Goal: Transaction & Acquisition: Obtain resource

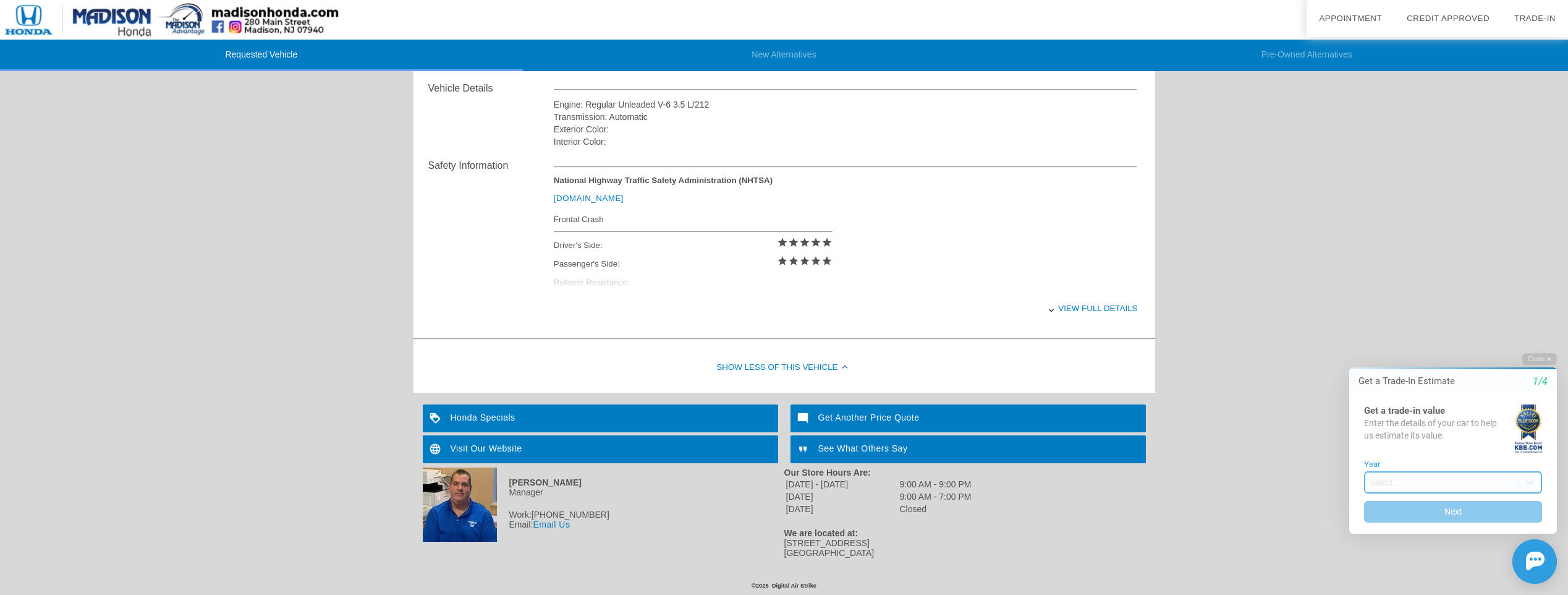
click at [1420, 342] on body "Welcome! Get a Trade-In Estimate 1/4 Get a trade-in value Enter the details of …" at bounding box center [1446, 342] width 245 height 0
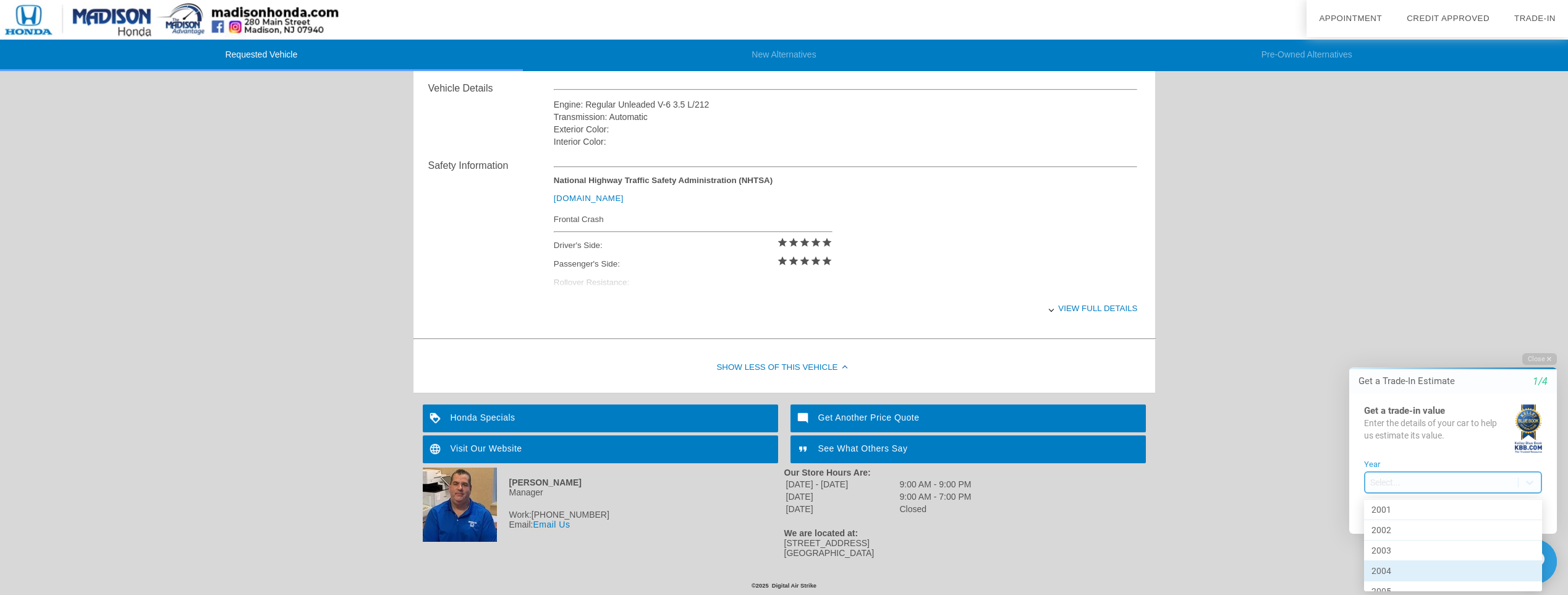
scroll to position [494, 0]
click at [1393, 564] on div "2019" at bounding box center [1453, 569] width 178 height 20
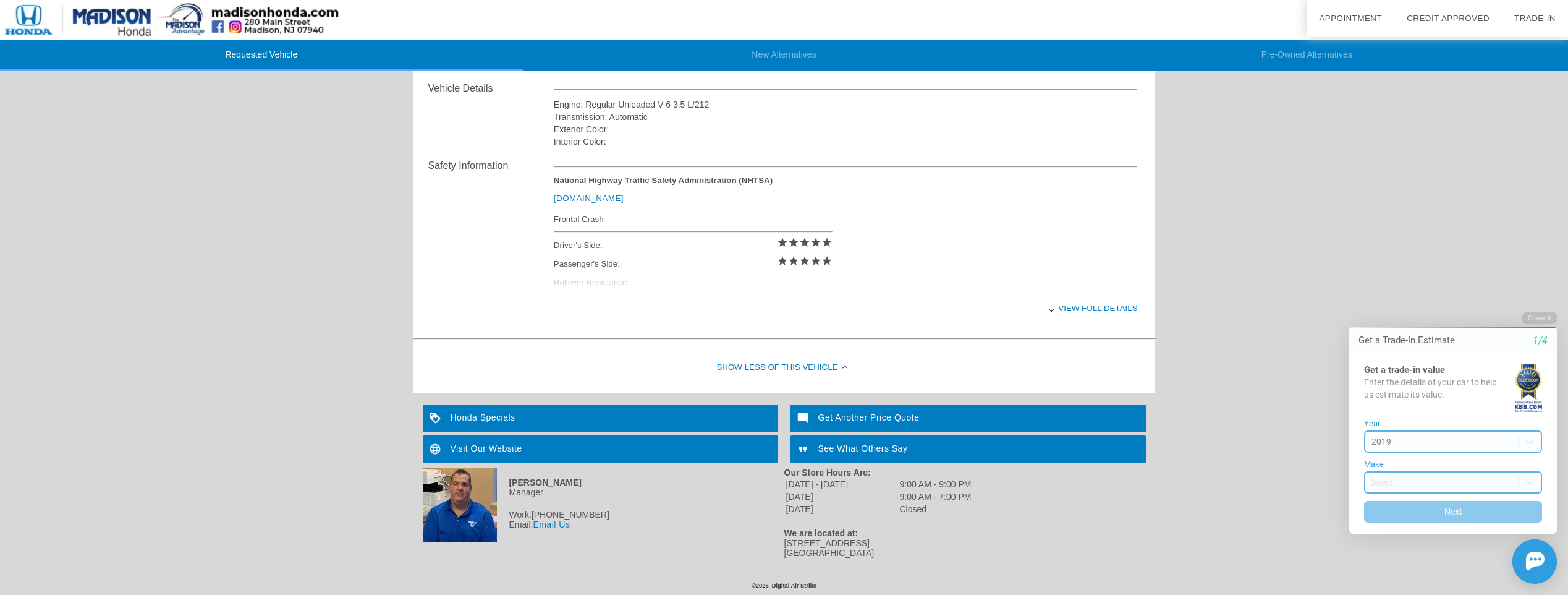
click at [1411, 301] on body "Welcome! Get a Trade-In Estimate 1/4 Get a trade-in value Enter the details of …" at bounding box center [1446, 301] width 245 height 0
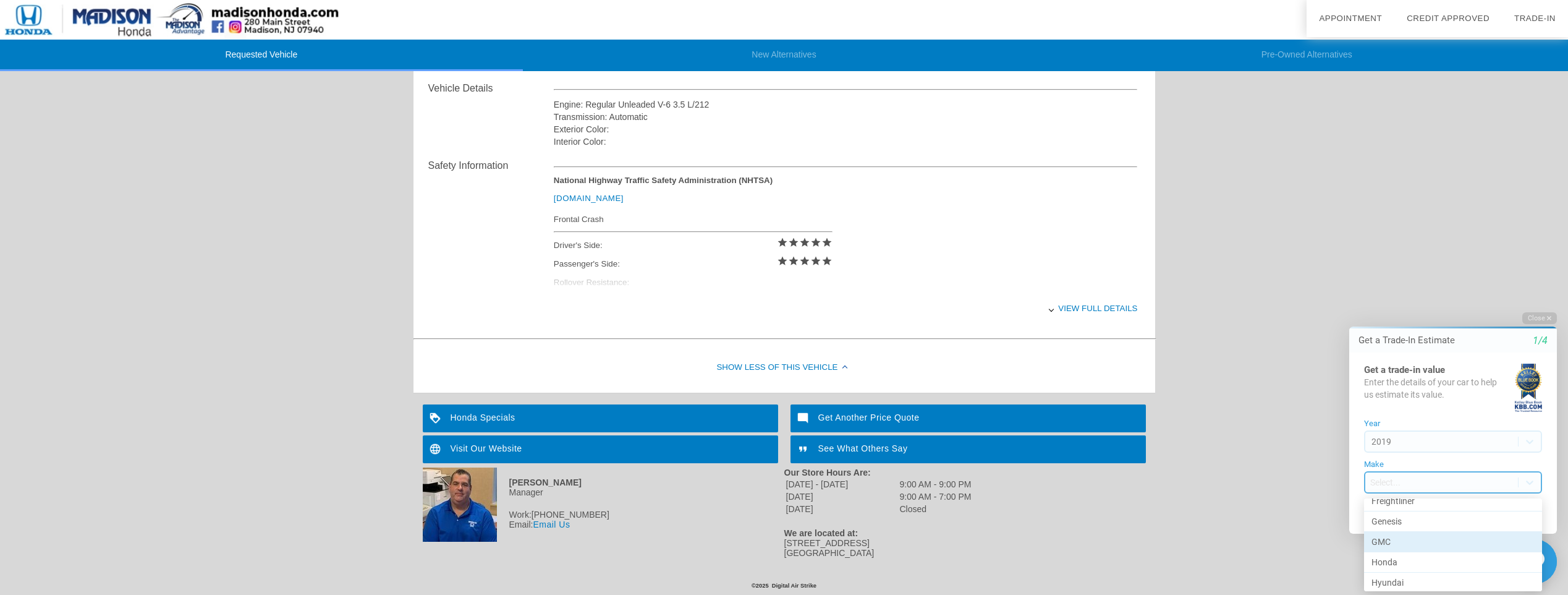
scroll to position [358, 0]
click at [1411, 538] on div "INFINITI" at bounding box center [1453, 542] width 178 height 20
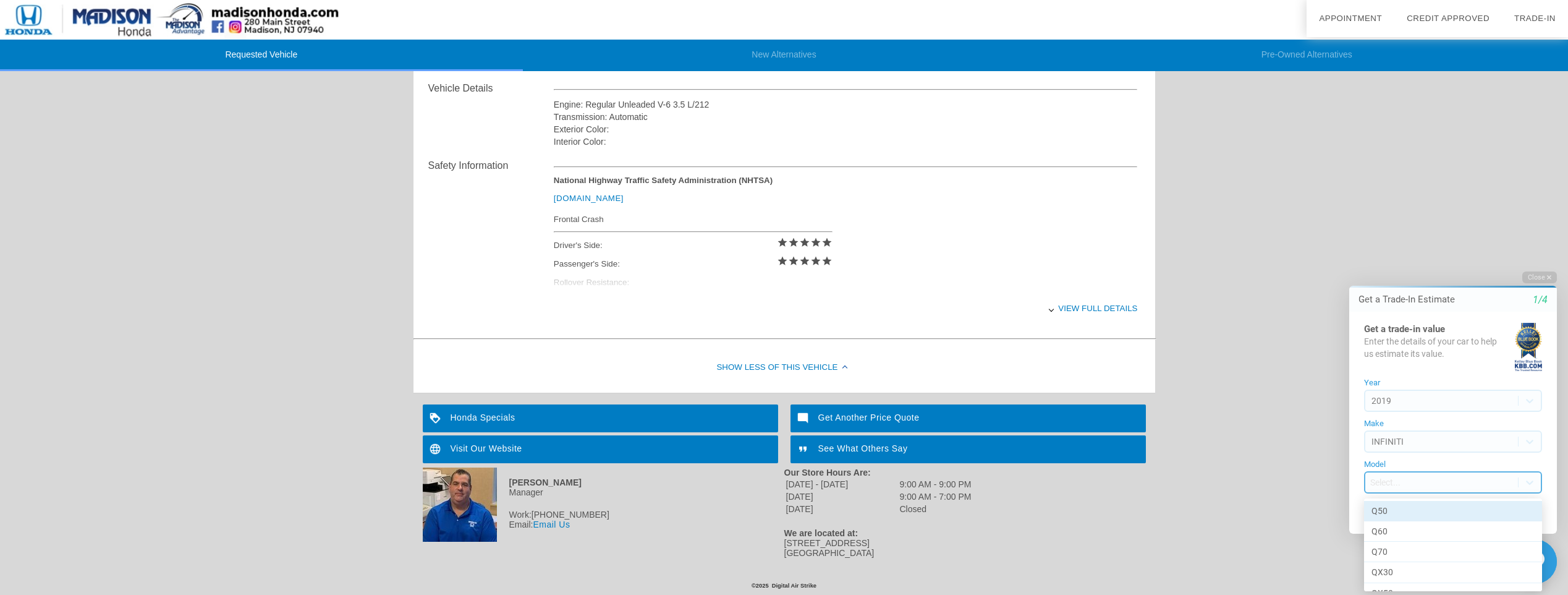
click at [1422, 260] on body "Welcome! Get a Trade-In Estimate 1/4 Get a trade-in value Enter the details of …" at bounding box center [1446, 260] width 245 height 0
click at [1397, 553] on div "QX60" at bounding box center [1453, 559] width 178 height 20
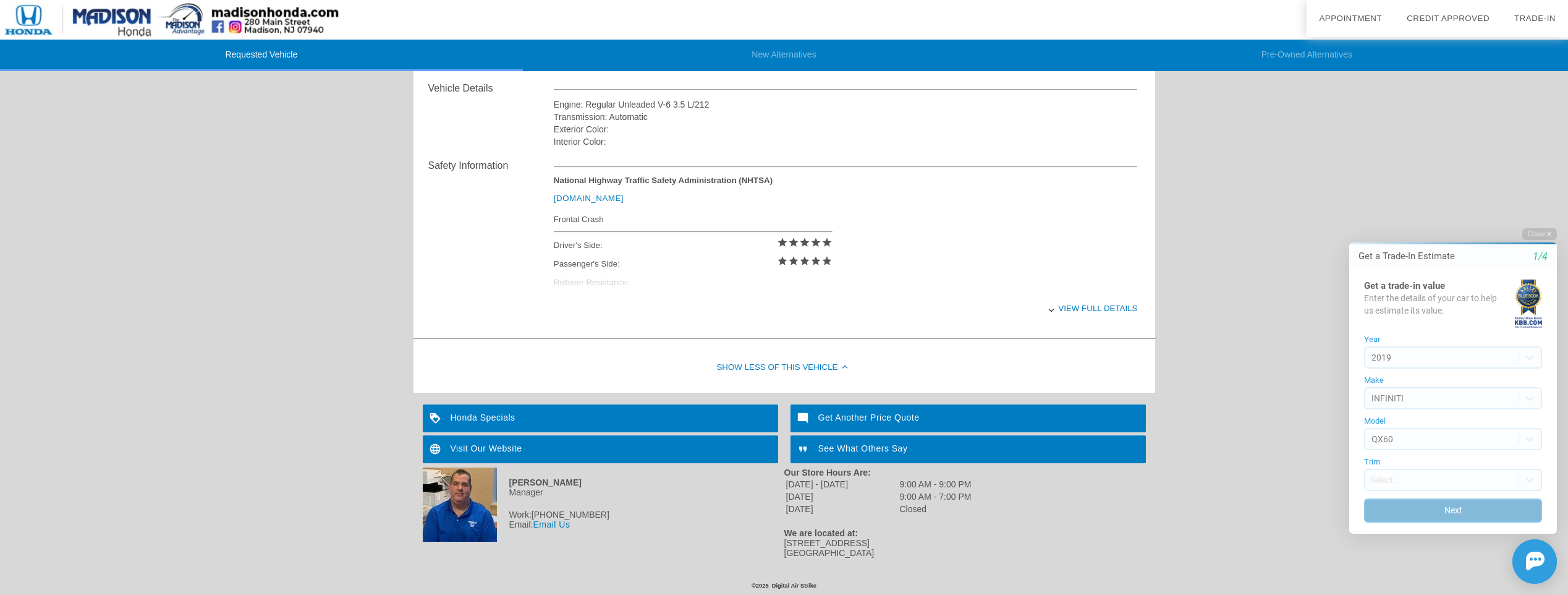
drag, startPoint x: 1427, startPoint y: 509, endPoint x: 1390, endPoint y: 501, distance: 37.9
click at [1387, 505] on button "Next" at bounding box center [1453, 510] width 178 height 24
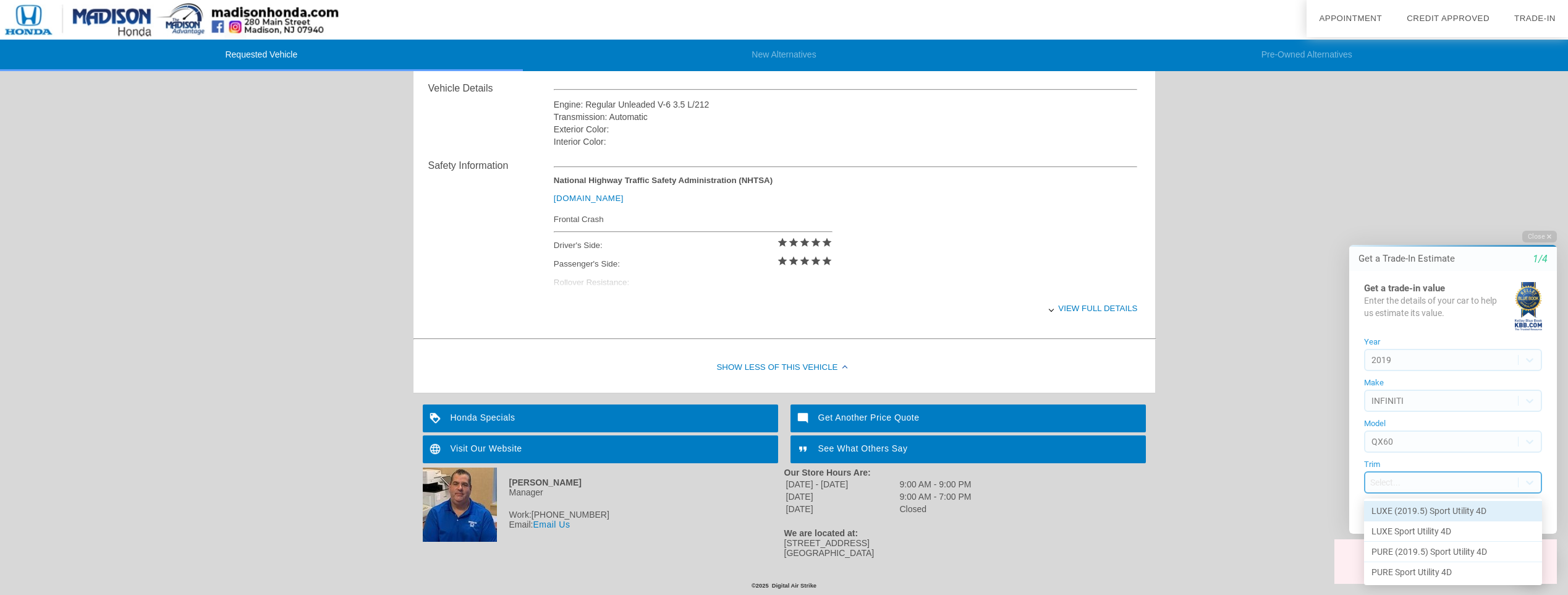
click at [1403, 217] on body "Welcome! Get a Trade-In Estimate 1/4 Get a trade-in value Enter the details of …" at bounding box center [1446, 217] width 245 height 0
click at [1412, 532] on div "LUXE Sport Utility 4D" at bounding box center [1453, 531] width 178 height 20
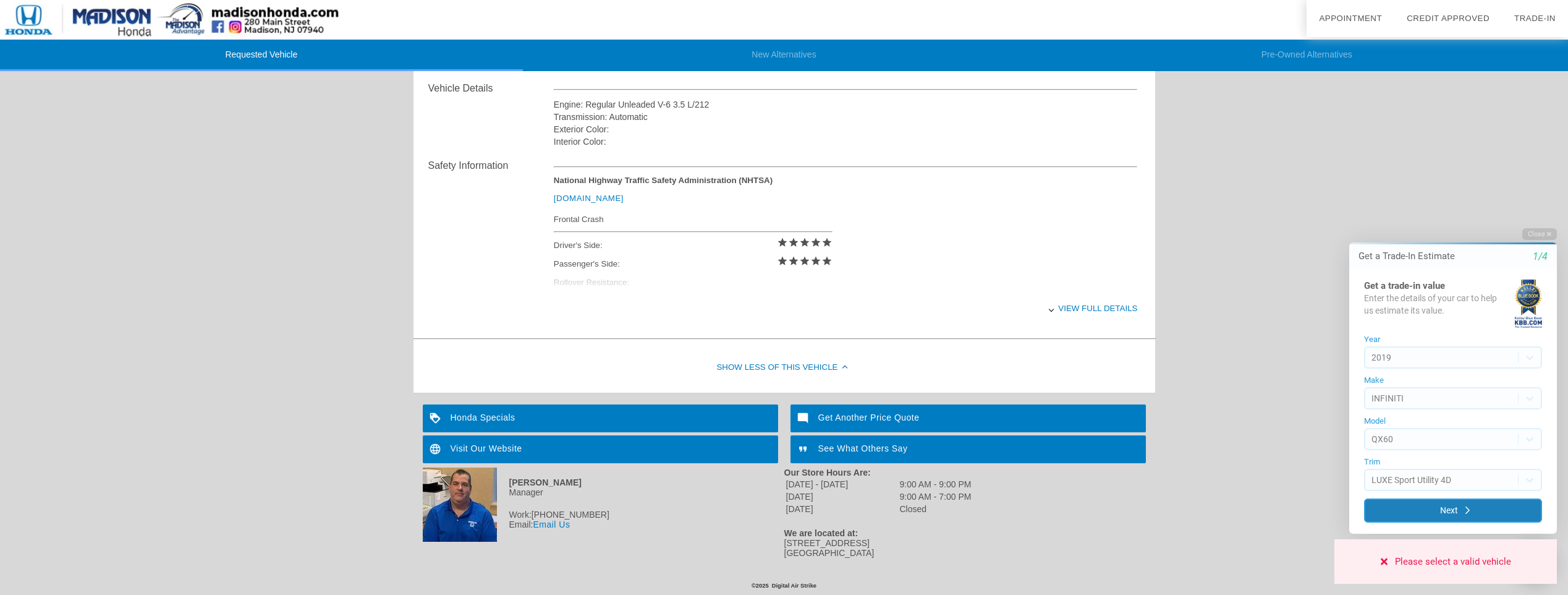
click at [1420, 512] on button "Next" at bounding box center [1453, 510] width 178 height 24
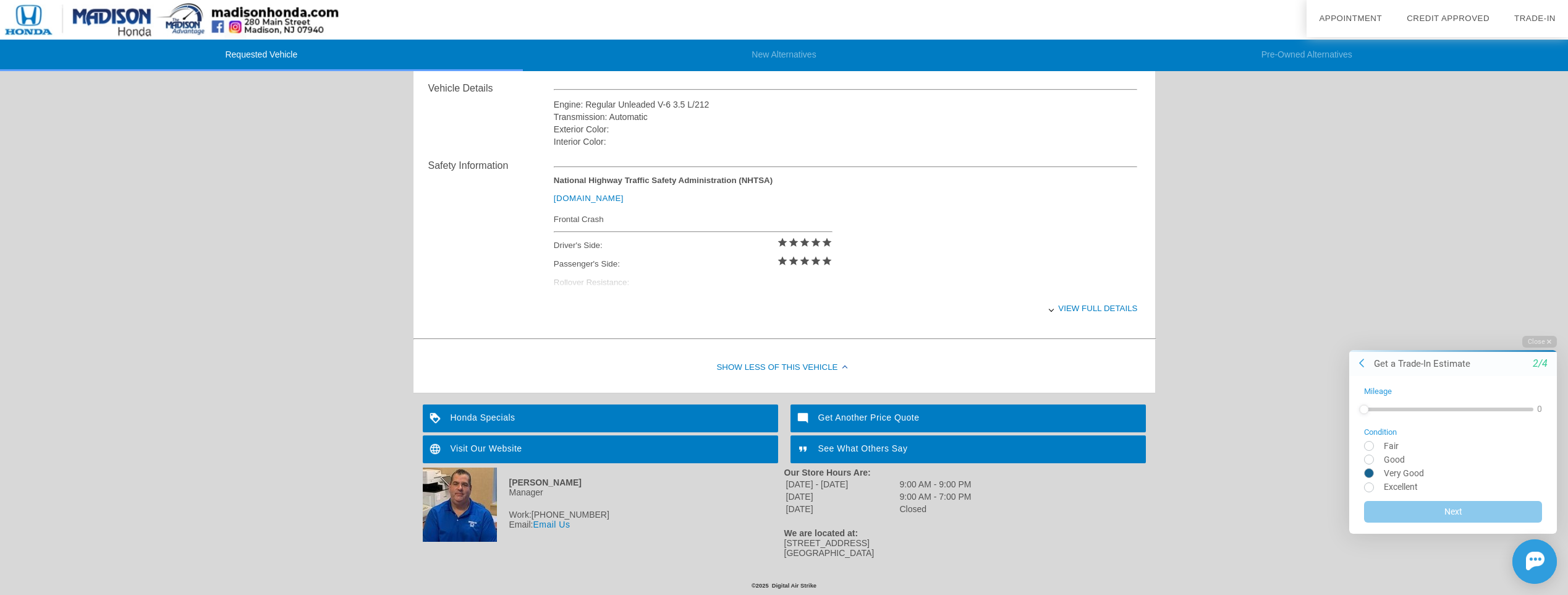
click at [1371, 472] on input "radio" at bounding box center [1453, 472] width 178 height 9
radio input "true"
click at [1434, 514] on button "Next" at bounding box center [1453, 509] width 178 height 24
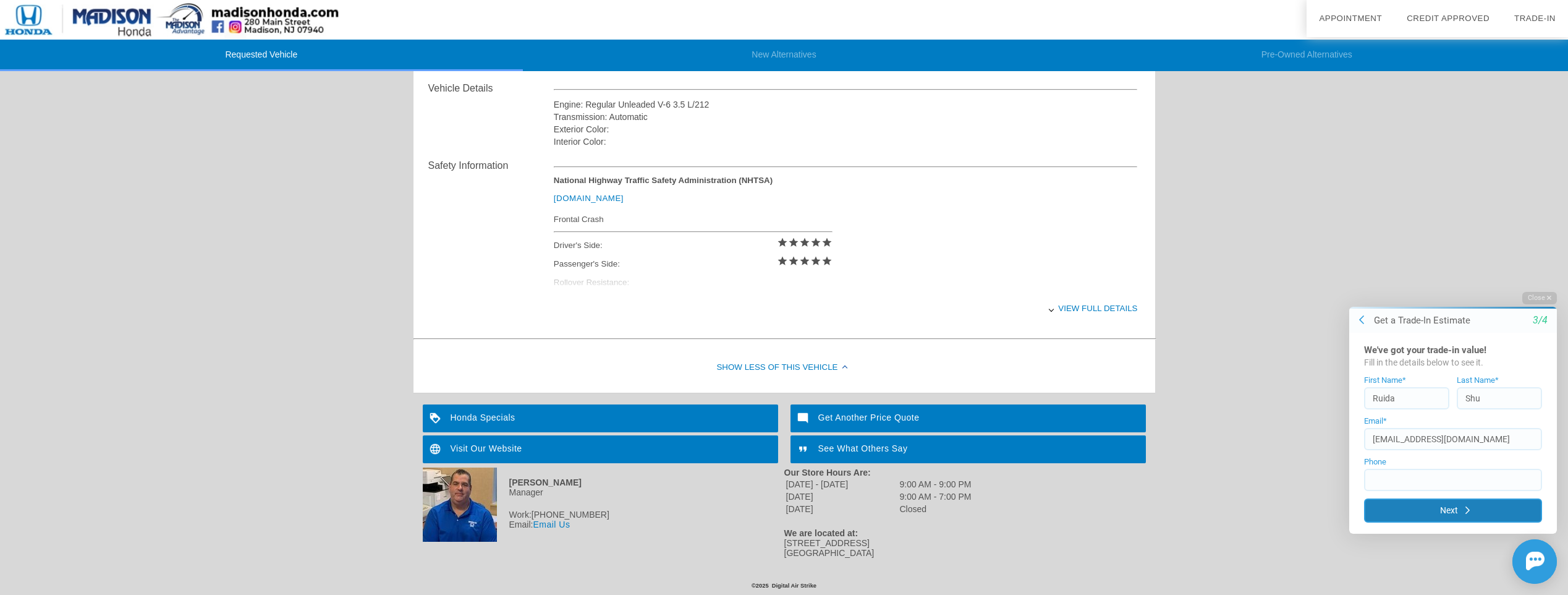
click at [1431, 509] on button "Next" at bounding box center [1453, 510] width 178 height 24
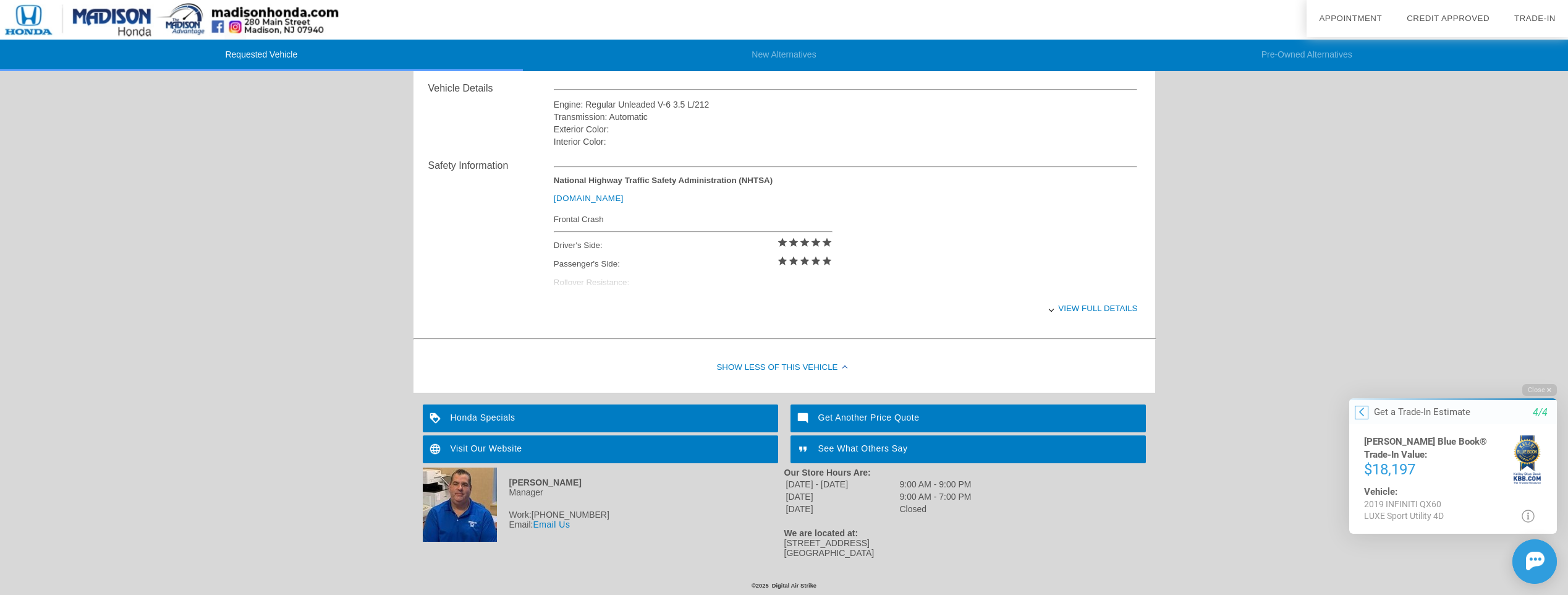
click at [1363, 413] on icon at bounding box center [1361, 411] width 5 height 10
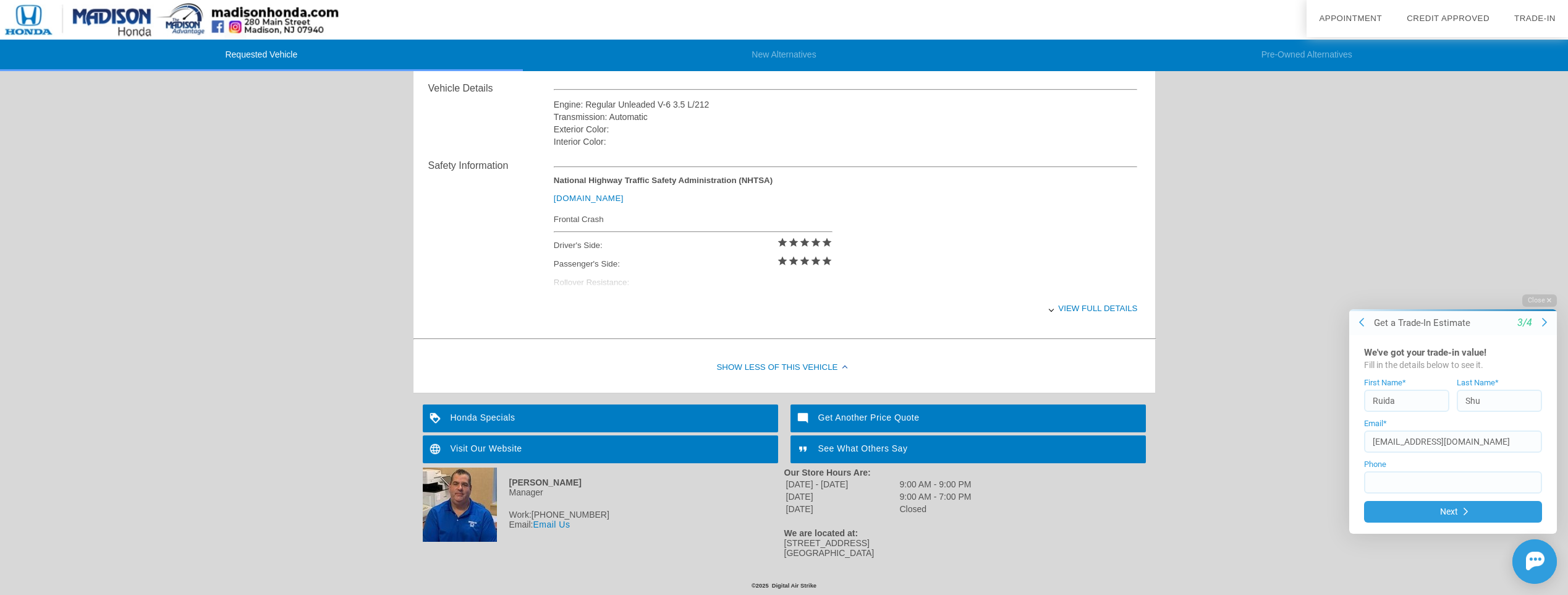
click at [1368, 326] on div at bounding box center [1361, 323] width 24 height 13
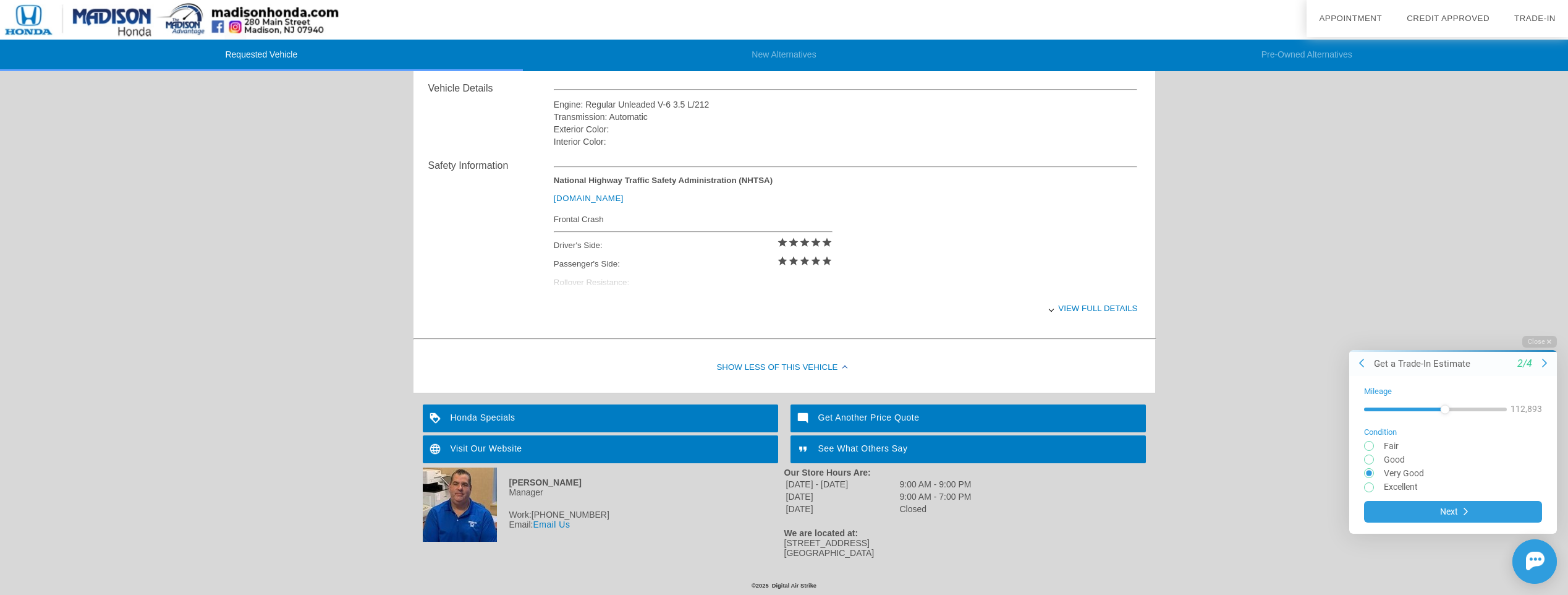
drag, startPoint x: 1368, startPoint y: 406, endPoint x: 1445, endPoint y: 413, distance: 77.3
click at [1445, 413] on div at bounding box center [1436, 409] width 143 height 22
click at [1444, 509] on button "Next" at bounding box center [1453, 509] width 178 height 24
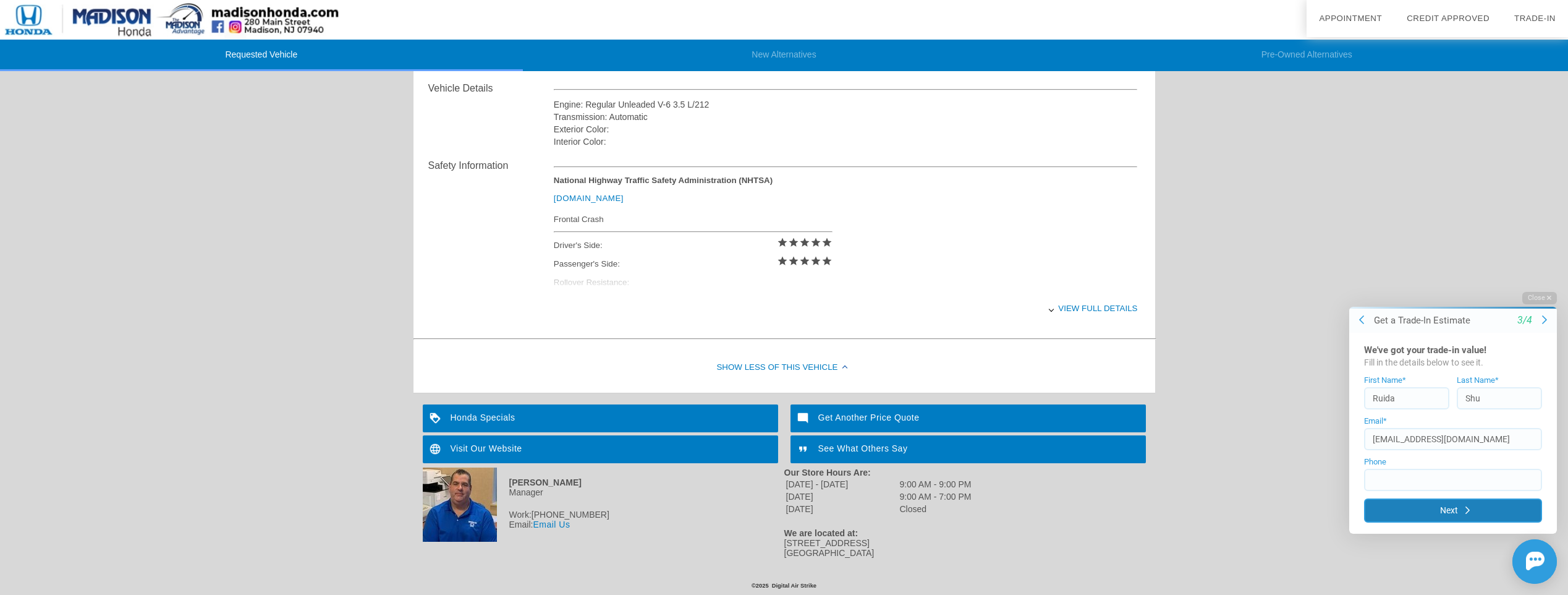
click at [1434, 510] on button "Next" at bounding box center [1453, 510] width 178 height 24
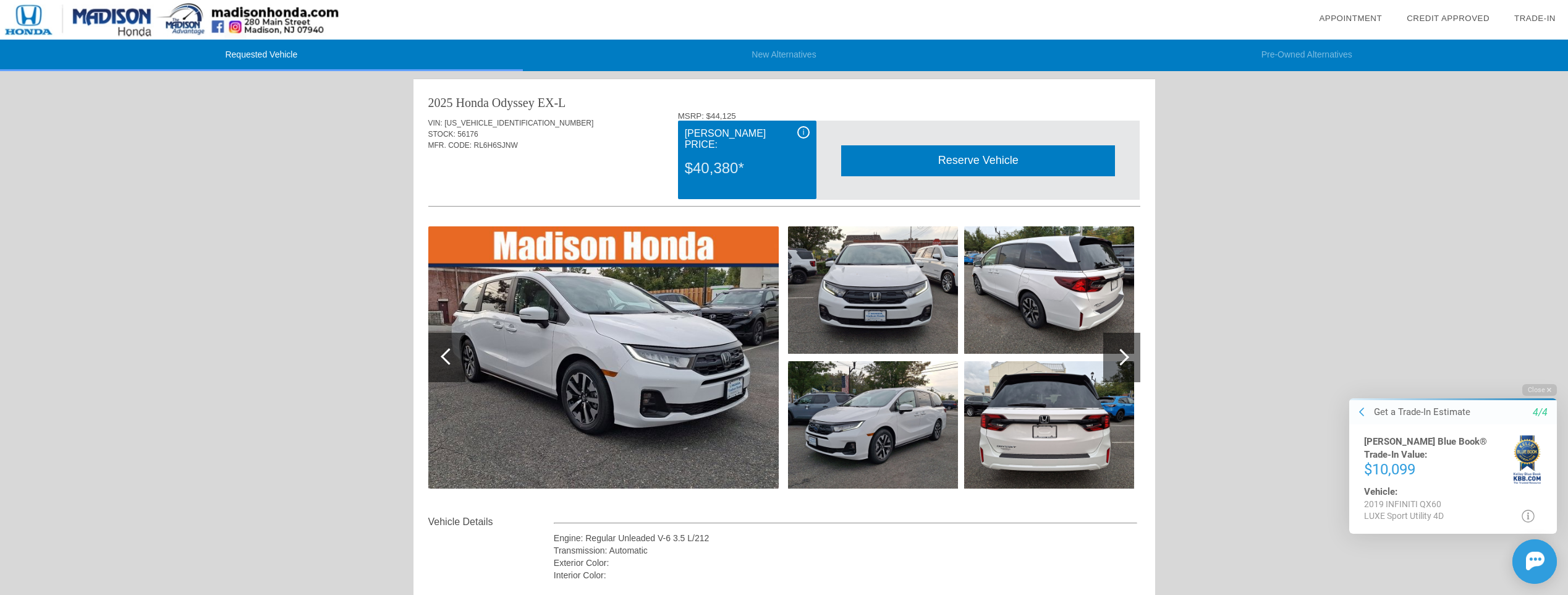
scroll to position [0, 0]
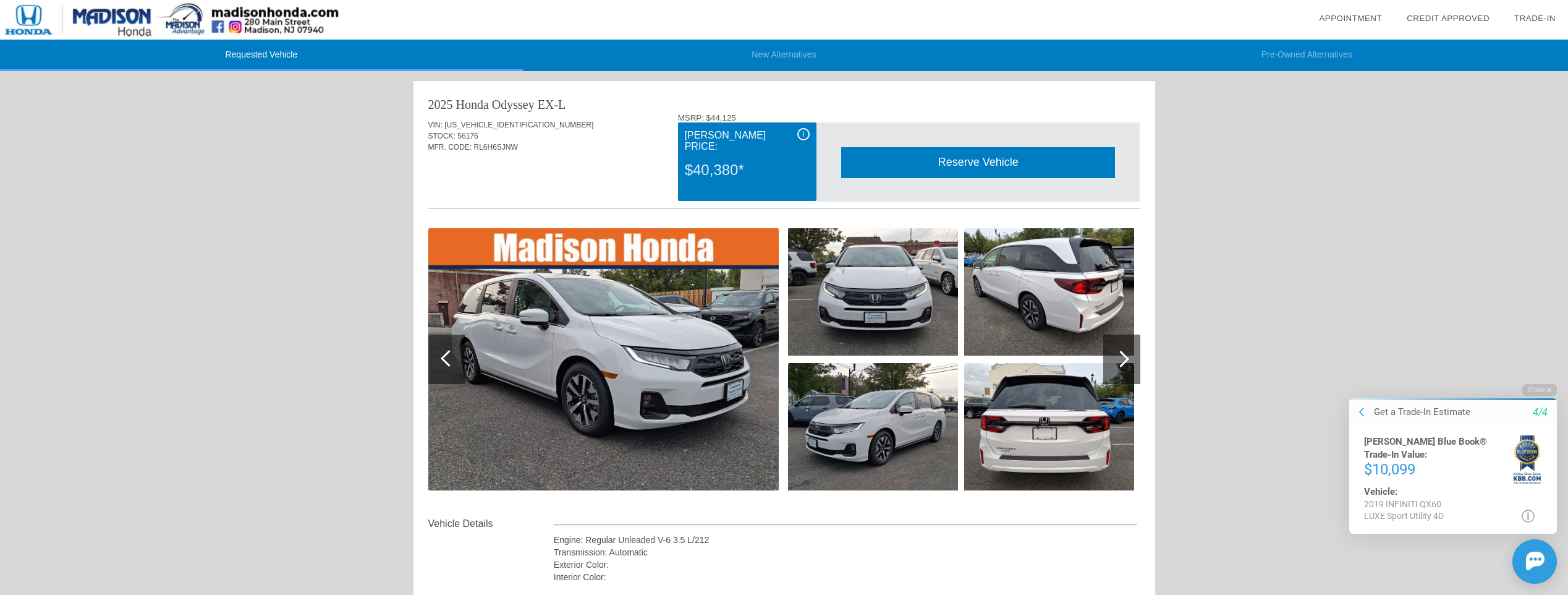
click at [738, 154] on div "$40,380*" at bounding box center [747, 170] width 125 height 32
